Goal: Task Accomplishment & Management: Manage account settings

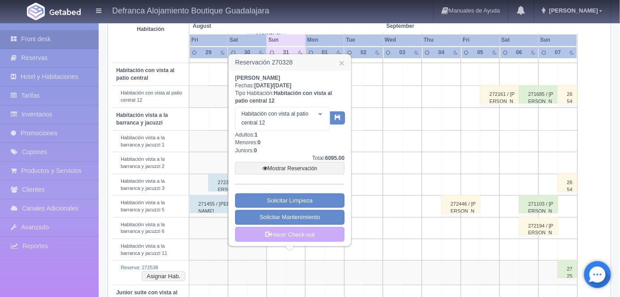
scroll to position [274, 0]
click at [287, 169] on link "Mostrar Reservación" at bounding box center [289, 168] width 109 height 13
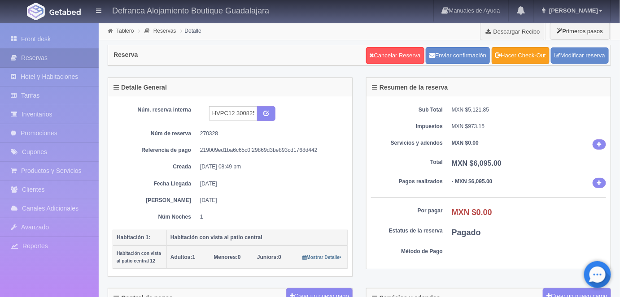
click at [521, 52] on link "Hacer Check-Out" at bounding box center [521, 55] width 58 height 17
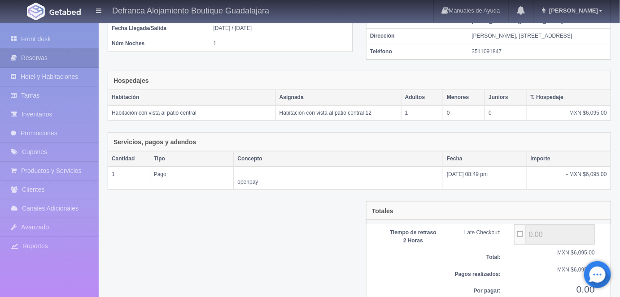
scroll to position [138, 0]
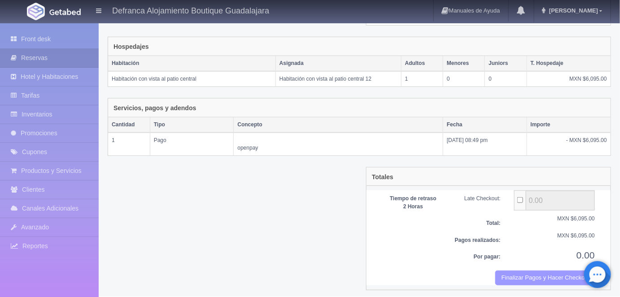
click at [517, 271] on button "Finalizar Pagos y Hacer Checkout" at bounding box center [545, 278] width 100 height 15
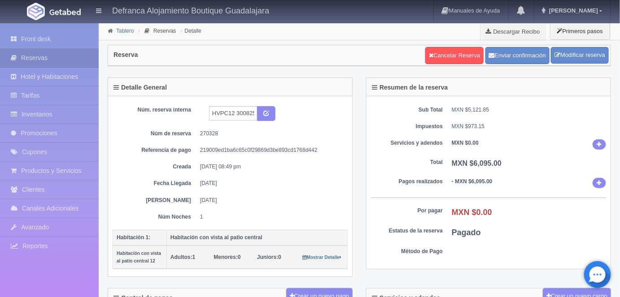
click at [123, 31] on link "Tablero" at bounding box center [124, 31] width 17 height 6
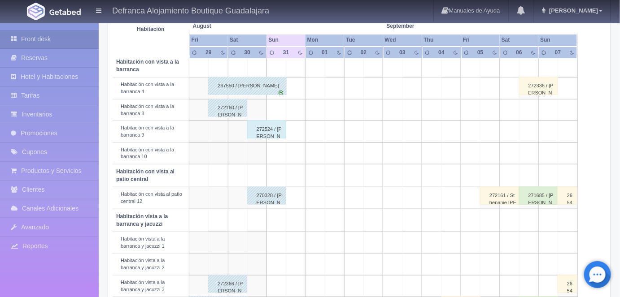
scroll to position [166, 0]
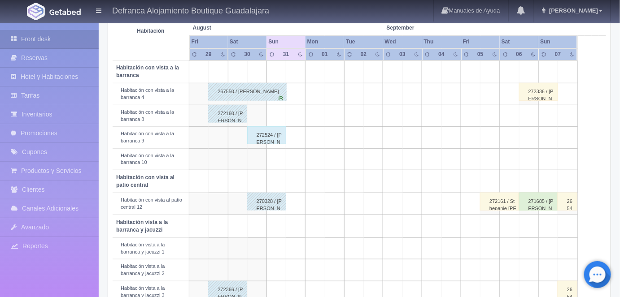
click at [273, 131] on div "272524 / [PERSON_NAME]" at bounding box center [266, 135] width 39 height 18
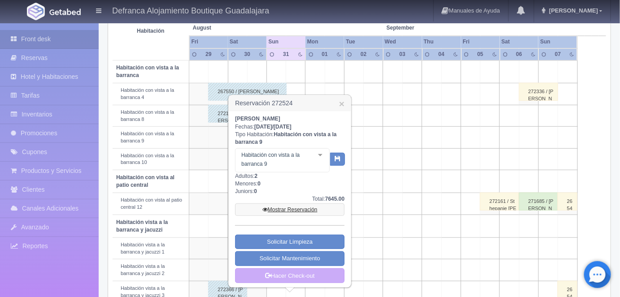
click at [287, 210] on link "Mostrar Reservación" at bounding box center [289, 210] width 109 height 13
